Goal: Task Accomplishment & Management: Complete application form

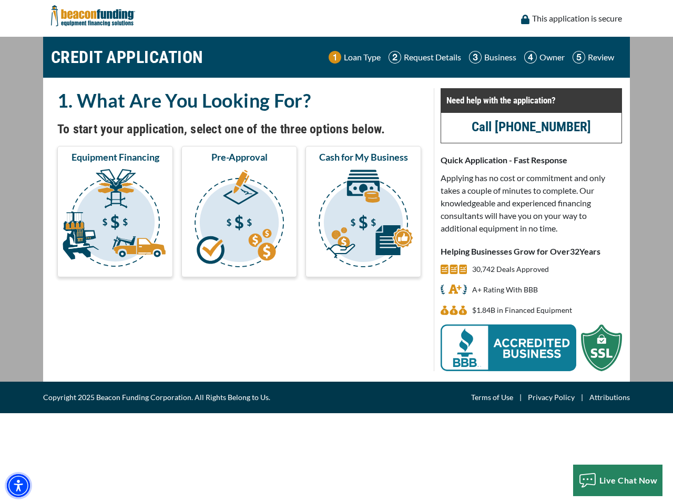
click at [18, 486] on img "Accessibility Menu" at bounding box center [18, 486] width 23 height 23
click at [115, 220] on body "Skip to main content Enable accessibility for low vision Open the accessibility…" at bounding box center [336, 252] width 673 height 504
click at [239, 220] on body "Skip to main content Enable accessibility for low vision Open the accessibility…" at bounding box center [336, 252] width 673 height 504
click at [363, 220] on body "Skip to main content Enable accessibility for low vision Open the accessibility…" at bounding box center [336, 252] width 673 height 504
click at [617, 481] on body "Skip to main content Enable accessibility for low vision Open the accessibility…" at bounding box center [336, 252] width 673 height 504
